Goal: Complete application form

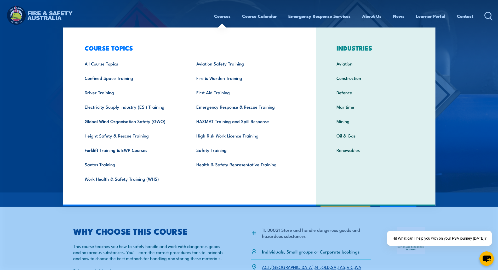
click at [157, 17] on div "Courses Course Calendar Emergency Response Services Services Overview Emergency…" at bounding box center [249, 16] width 488 height 22
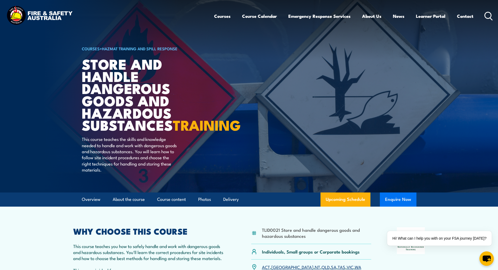
click at [403, 206] on button "Enquire Now" at bounding box center [398, 199] width 37 height 14
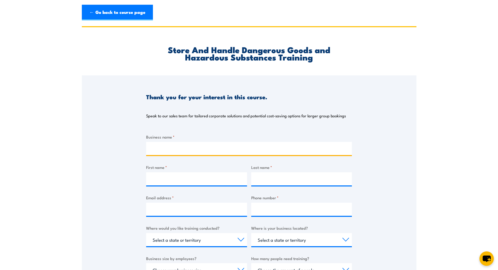
click at [155, 147] on input "Business name *" at bounding box center [249, 148] width 206 height 13
type input "amplit"
click at [179, 149] on input "amplit" at bounding box center [249, 148] width 206 height 13
drag, startPoint x: 179, startPoint y: 149, endPoint x: 127, endPoint y: 147, distance: 52.0
click at [127, 147] on div "Thank you for your interest in this course. Speak to our sales team for tailore…" at bounding box center [249, 205] width 335 height 261
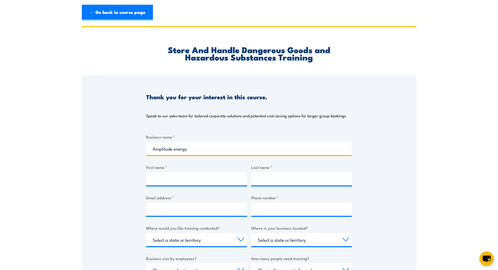
type input "Amplitude energy"
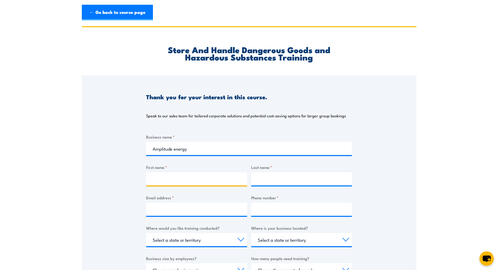
click at [161, 176] on input "First name *" at bounding box center [196, 178] width 101 height 13
type input "[PERSON_NAME]"
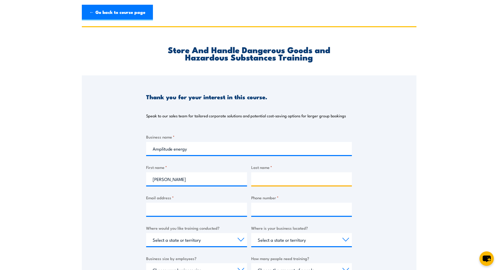
click at [256, 177] on input "Last name *" at bounding box center [301, 178] width 101 height 13
type input "[PERSON_NAME]"
click at [198, 205] on input "Email address *" at bounding box center [196, 208] width 101 height 13
